Goal: Task Accomplishment & Management: Manage account settings

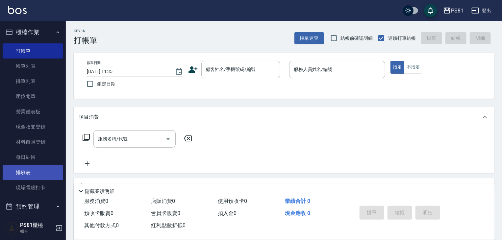
drag, startPoint x: 0, startPoint y: 0, endPoint x: 30, endPoint y: 177, distance: 179.8
click at [30, 177] on link "排班表" at bounding box center [33, 172] width 61 height 15
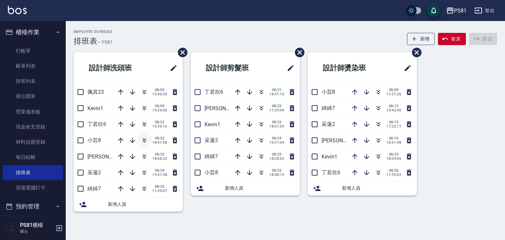
click at [143, 138] on icon "button" at bounding box center [145, 139] width 4 height 2
drag, startPoint x: 379, startPoint y: 31, endPoint x: 451, endPoint y: 100, distance: 100.5
click at [397, 53] on div "PS81 登出 櫃檯作業 打帳單 帳單列表 掛單列表 座位開單 營業儀表板 現金收支登錄 材料自購登錄 每日結帳 排班表 現場電腦打卡 預約管理 預約管理 單…" at bounding box center [252, 120] width 505 height 240
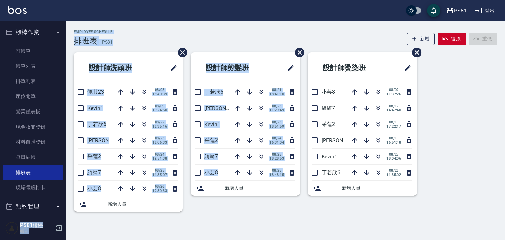
click at [232, 42] on div "Employee Schedule 排班表 — PS81 新增 復原 重做" at bounding box center [286, 38] width 424 height 16
click at [255, 45] on div "Employee Schedule 排班表 — PS81 新增 復原 重做" at bounding box center [286, 38] width 424 height 16
click at [261, 38] on div "Employee Schedule 排班表 — PS81 新增 復原 重做" at bounding box center [286, 38] width 424 height 16
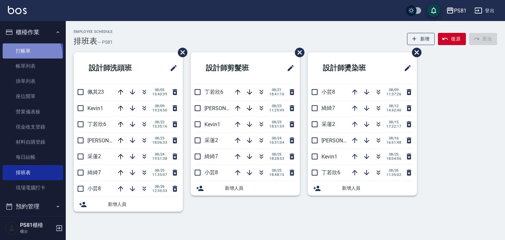
click at [26, 55] on link "打帳單" at bounding box center [33, 50] width 61 height 15
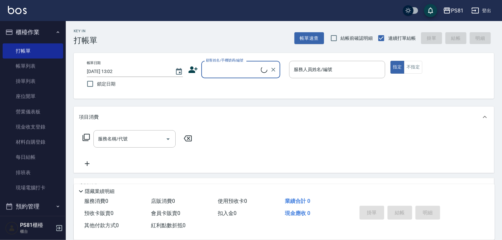
click at [224, 62] on div "顧客姓名/手機號碼/編號 顧客姓名/手機號碼/編號" at bounding box center [240, 69] width 79 height 17
click at [228, 68] on input "顧客姓名/手機號碼/編號" at bounding box center [232, 70] width 57 height 12
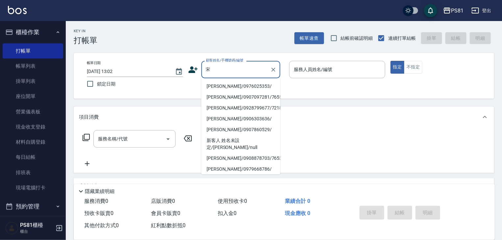
type input "[PERSON_NAME]/0976025353/"
type input "小芸-8"
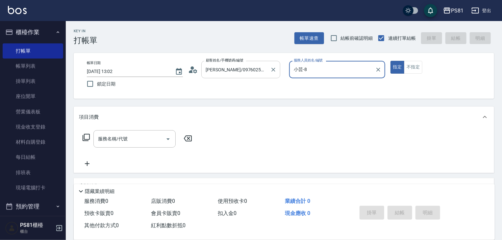
click at [390, 61] on button "指定" at bounding box center [397, 67] width 14 height 13
type button "true"
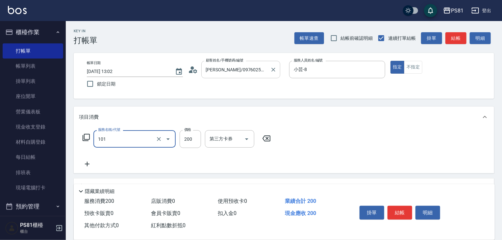
type input "一般洗髮(101)"
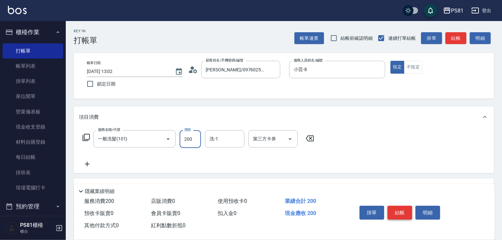
click at [393, 213] on button "結帳" at bounding box center [399, 213] width 25 height 14
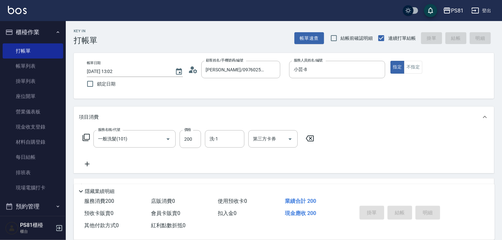
type input "[DATE] 13:03"
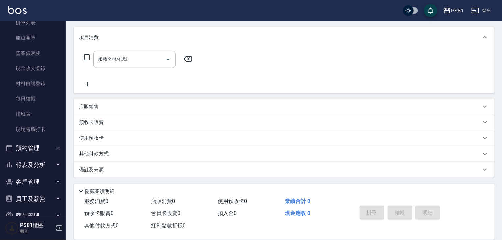
scroll to position [91, 0]
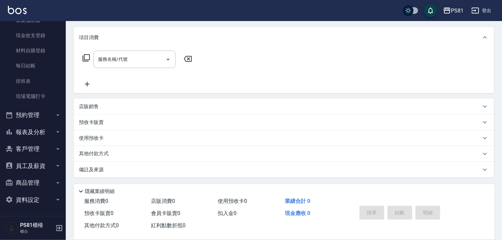
click at [34, 116] on button "預約管理" at bounding box center [33, 115] width 61 height 17
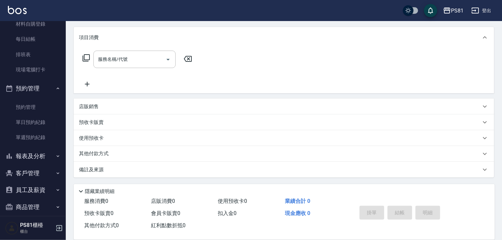
scroll to position [142, 0]
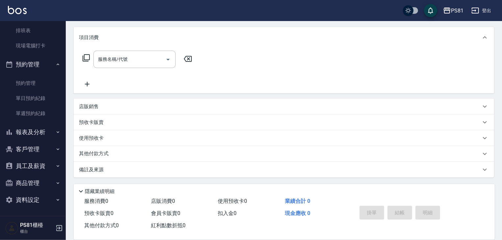
click at [40, 130] on button "報表及分析" at bounding box center [33, 132] width 61 height 17
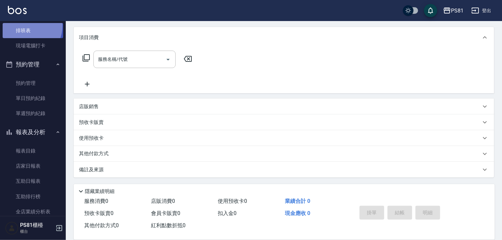
click at [24, 25] on link "排班表" at bounding box center [33, 30] width 61 height 15
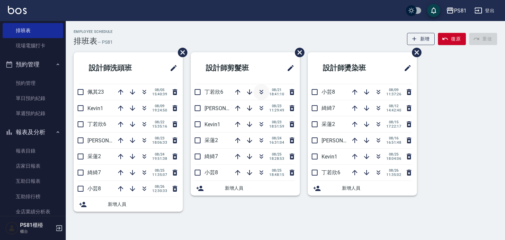
click at [263, 91] on icon "button" at bounding box center [261, 92] width 8 height 8
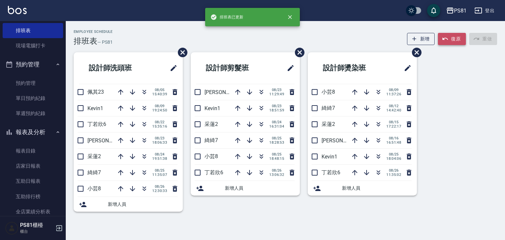
click at [444, 37] on icon "button" at bounding box center [445, 39] width 7 height 7
click at [263, 108] on icon "button" at bounding box center [261, 108] width 8 height 8
